Goal: Information Seeking & Learning: Learn about a topic

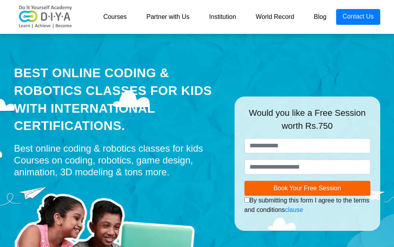
drag, startPoint x: 348, startPoint y: 1, endPoint x: 52, endPoint y: 77, distance: 305.3
click at [52, 77] on div "Best Online Coding & Robotics Classes for kids with International Certification…" at bounding box center [118, 99] width 209 height 70
click at [115, 19] on link "Courses" at bounding box center [114, 17] width 43 height 16
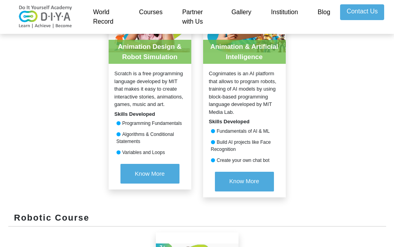
scroll to position [394, 0]
